Goal: Find specific page/section: Find specific page/section

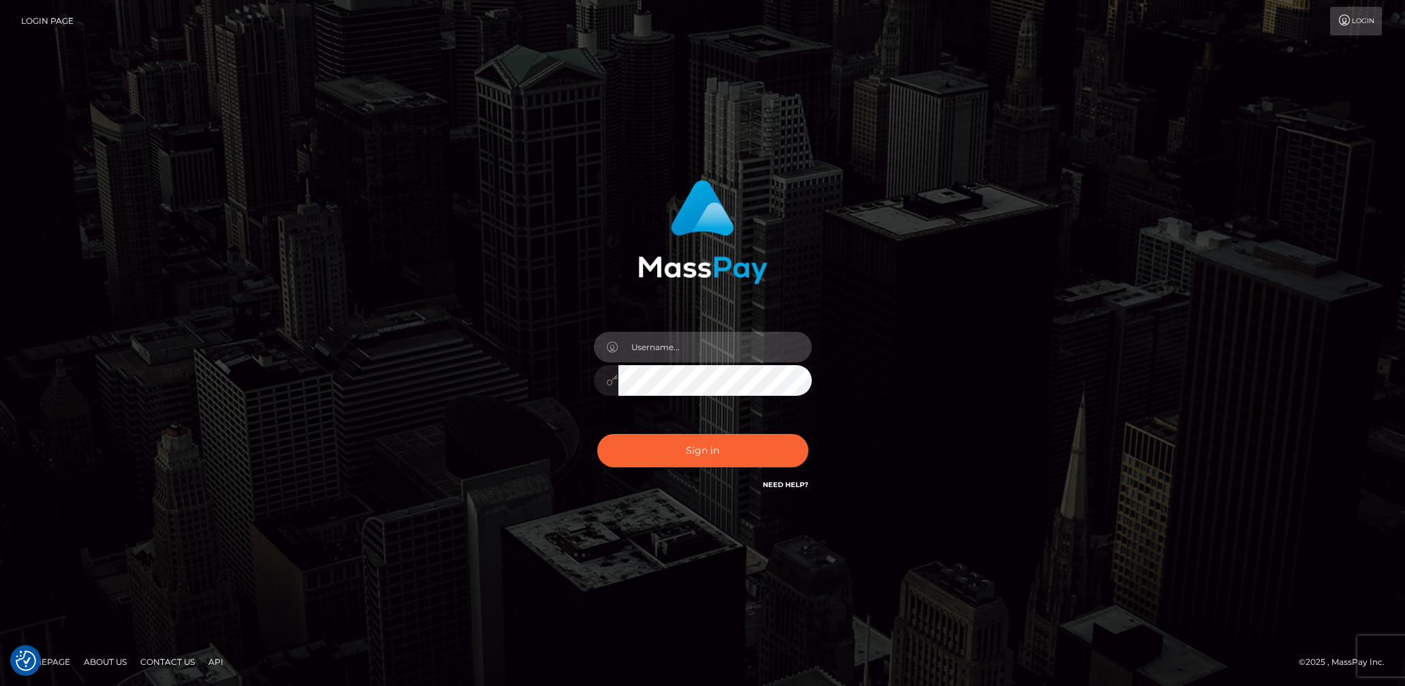
click at [722, 351] on input "text" at bounding box center [714, 347] width 193 height 31
type input "lady.v"
click at [714, 451] on button "Sign in" at bounding box center [702, 450] width 211 height 33
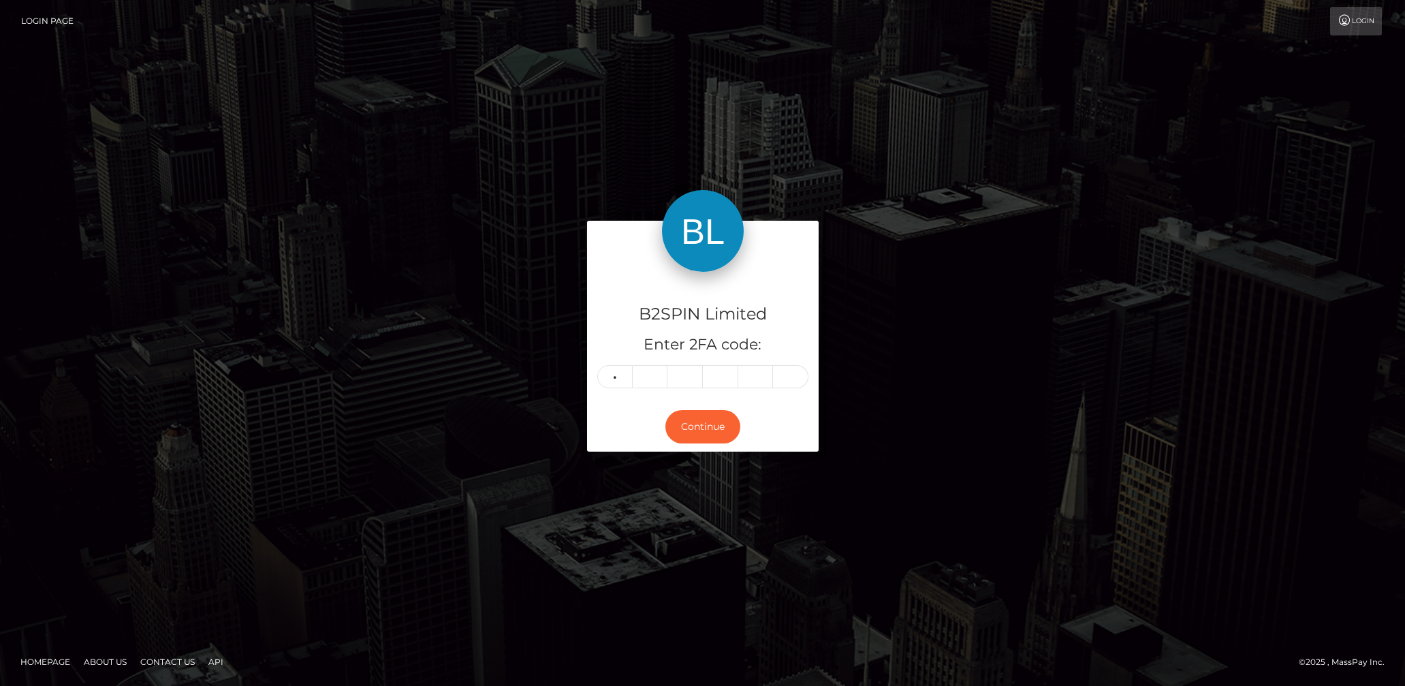
type input "0"
type input "5"
type input "2"
type input "5"
type input "6"
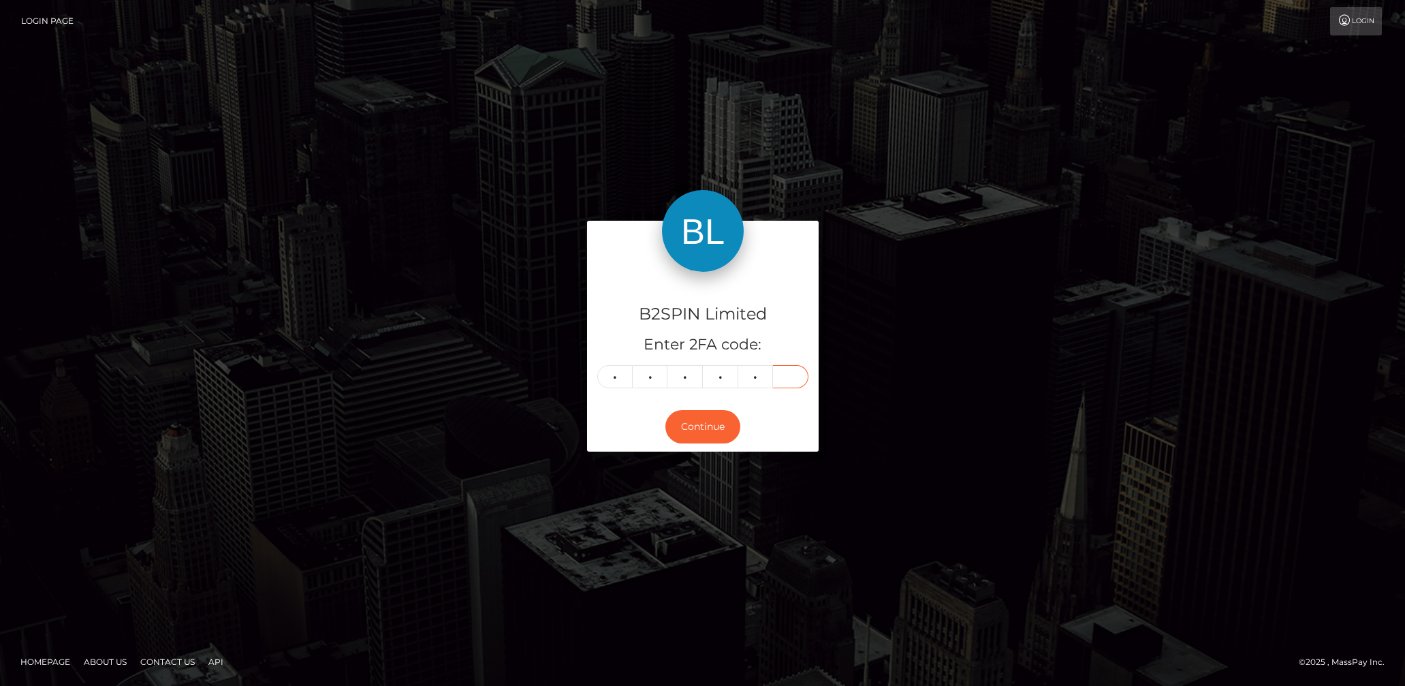
type input "7"
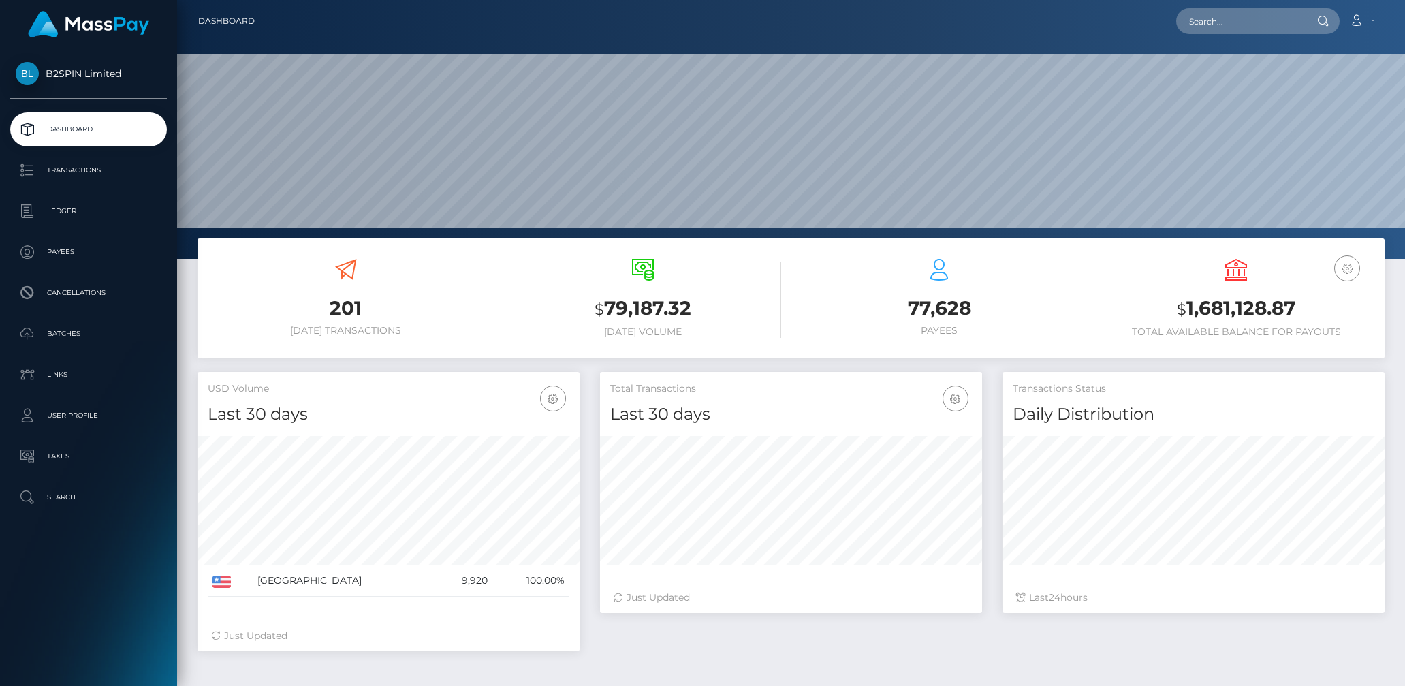
scroll to position [241, 382]
click at [1212, 16] on input "text" at bounding box center [1240, 21] width 128 height 26
paste input "3316686"
click at [1214, 16] on input "3316686" at bounding box center [1240, 21] width 128 height 26
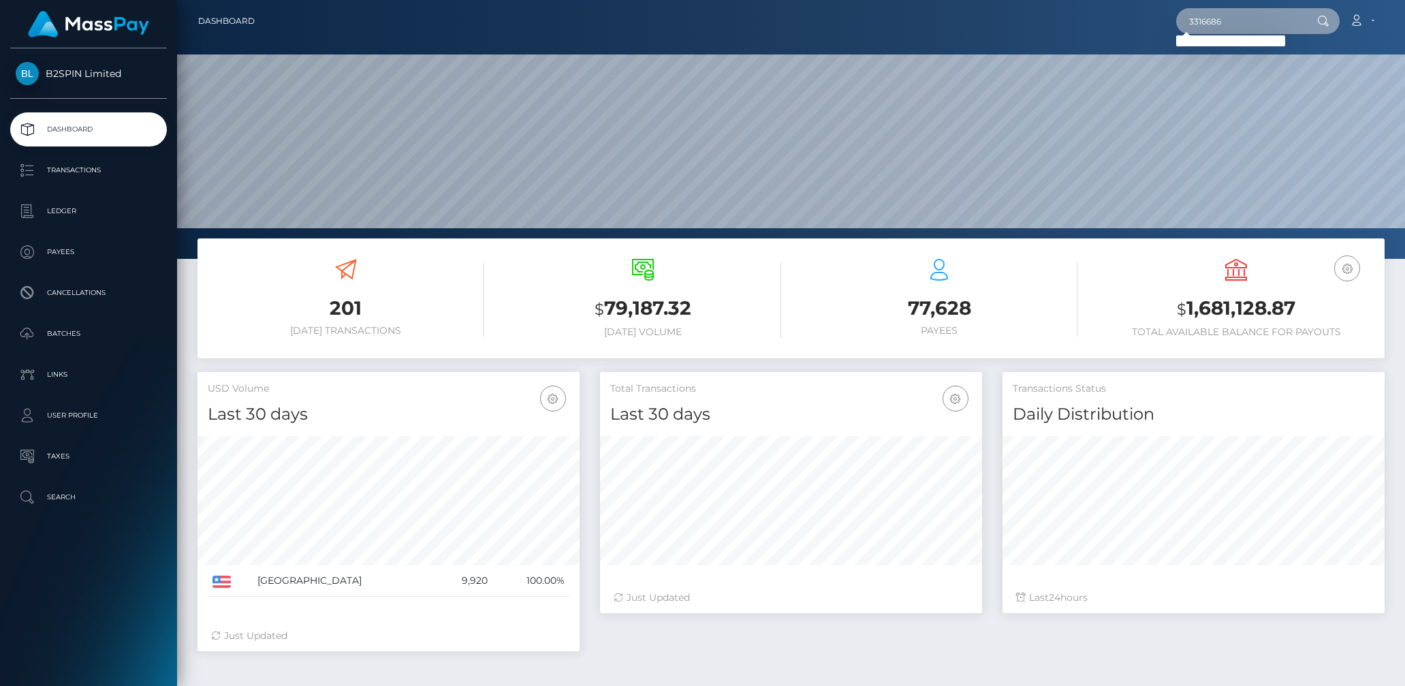
click at [1214, 16] on input "3316686" at bounding box center [1240, 21] width 128 height 26
paste input "0"
click at [1215, 25] on input "3316680" at bounding box center [1240, 21] width 128 height 26
paste input "1869832517"
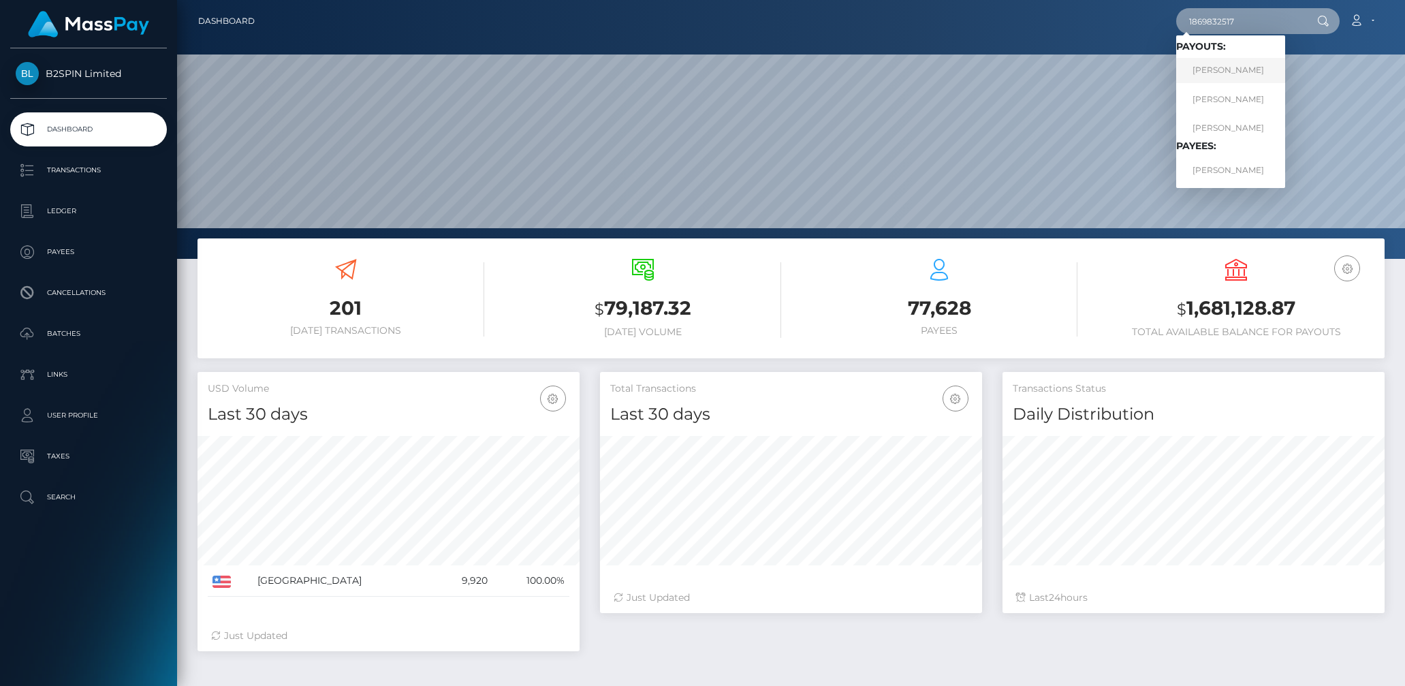
type input "1869832517"
click at [1231, 69] on link "BRITANIE ARILLIA BAKER" at bounding box center [1230, 70] width 109 height 25
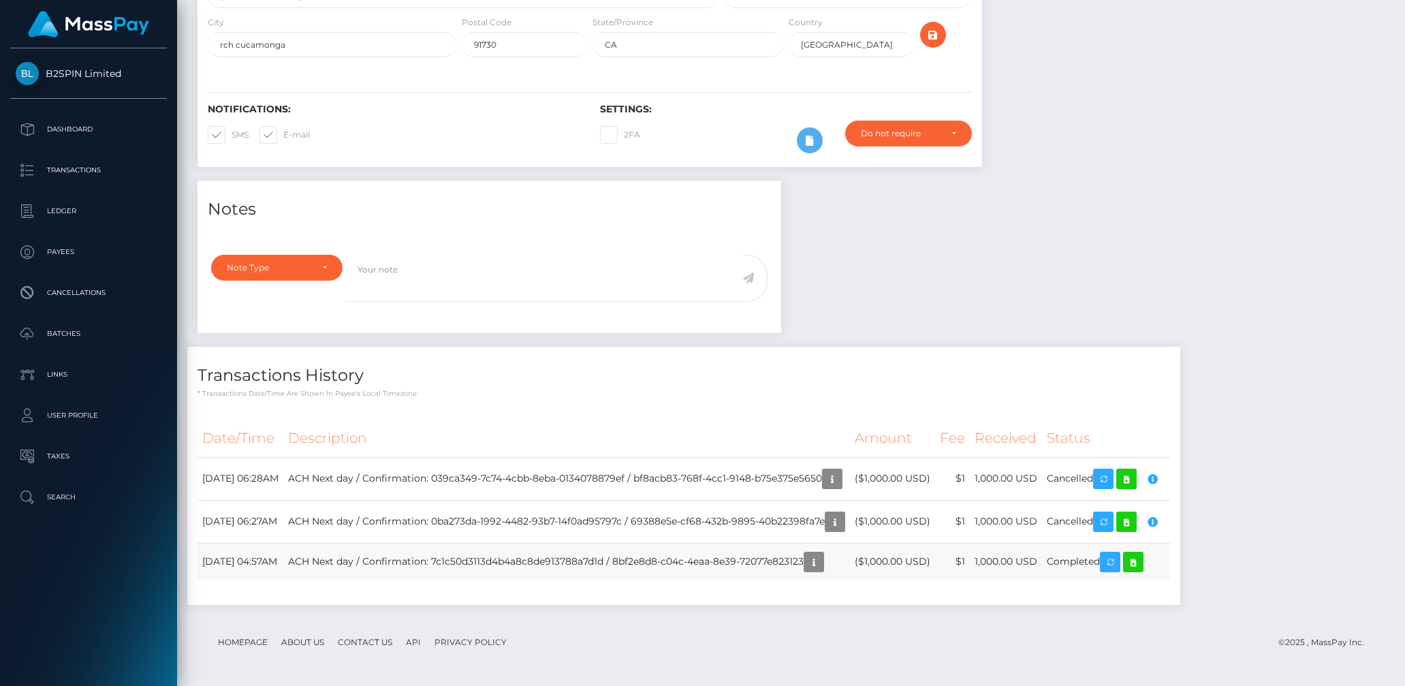
scroll to position [163, 382]
